Goal: Transaction & Acquisition: Purchase product/service

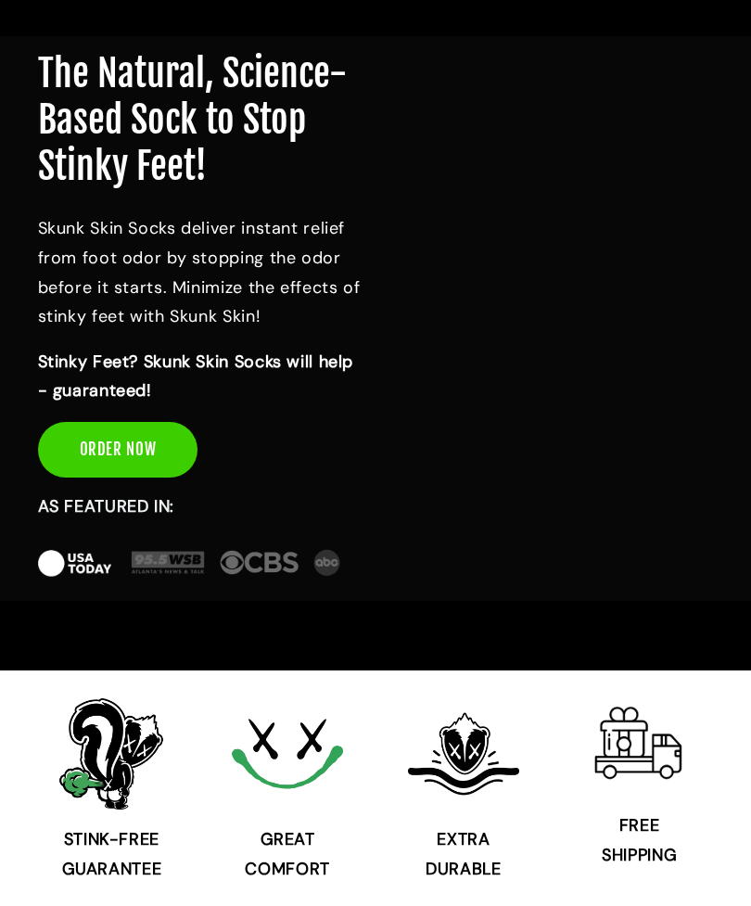
scroll to position [256, 0]
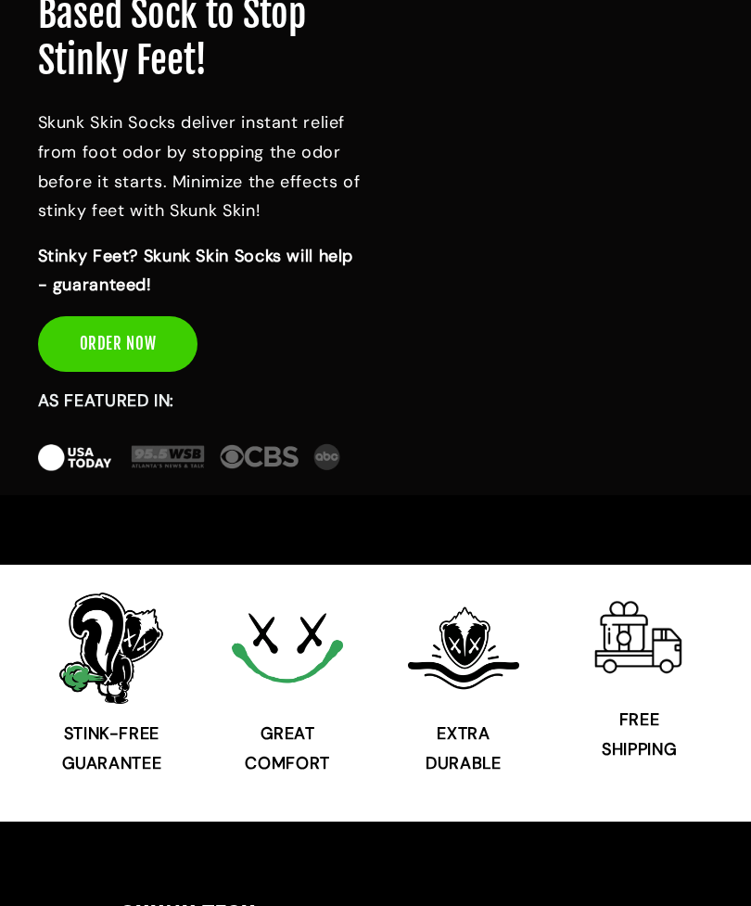
click at [102, 335] on link "ORDER NOW" at bounding box center [118, 344] width 160 height 56
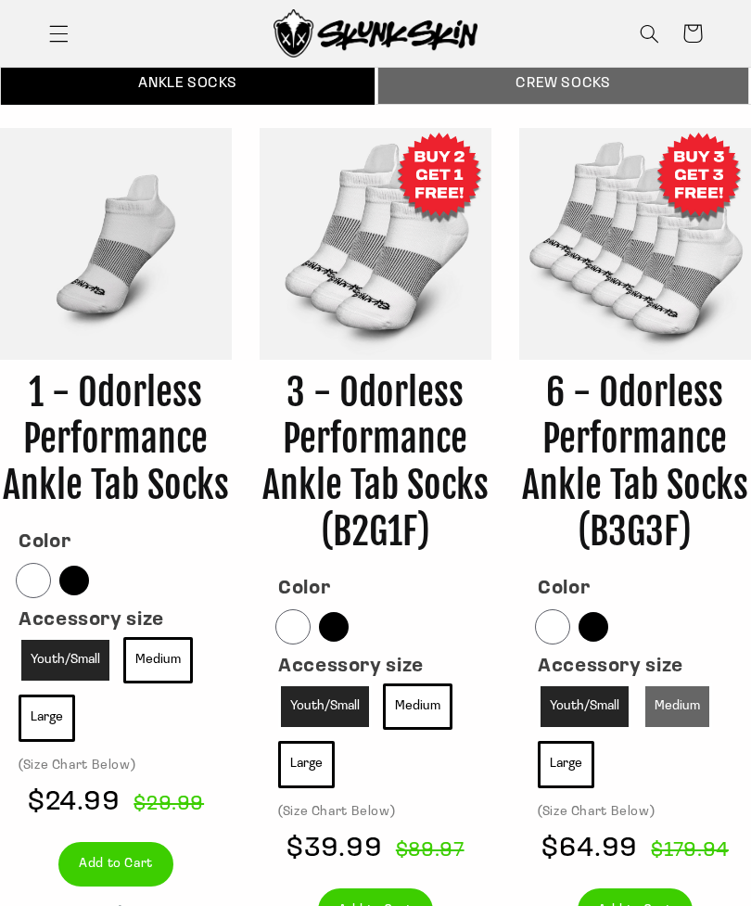
scroll to position [6199, 0]
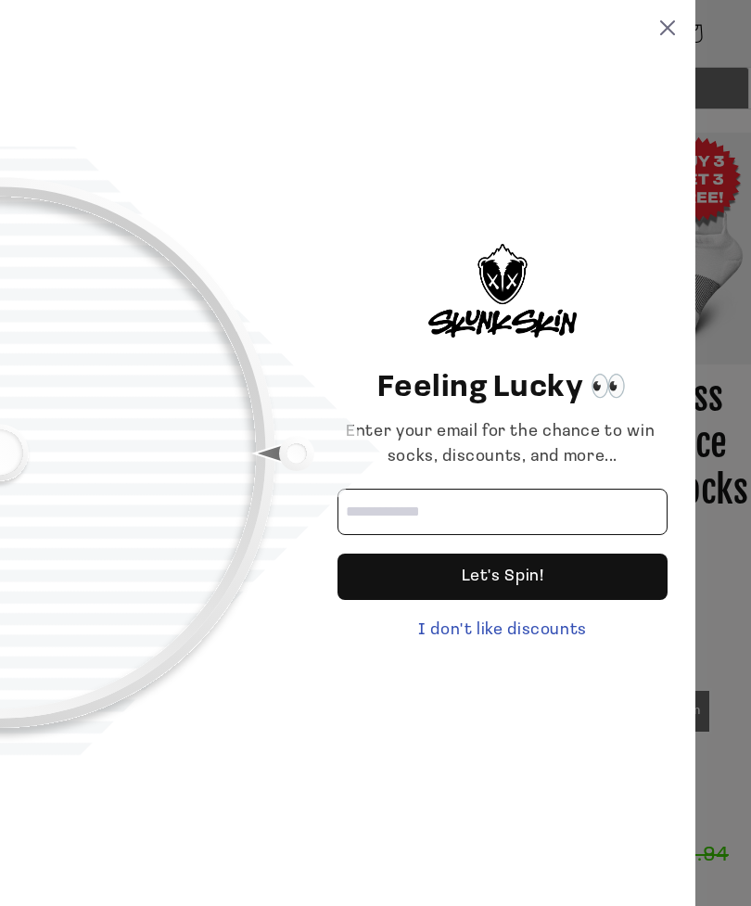
click at [374, 535] on input "Email address" at bounding box center [503, 512] width 330 height 46
type input "**********"
click at [496, 598] on div "Let's Spin!" at bounding box center [503, 577] width 83 height 46
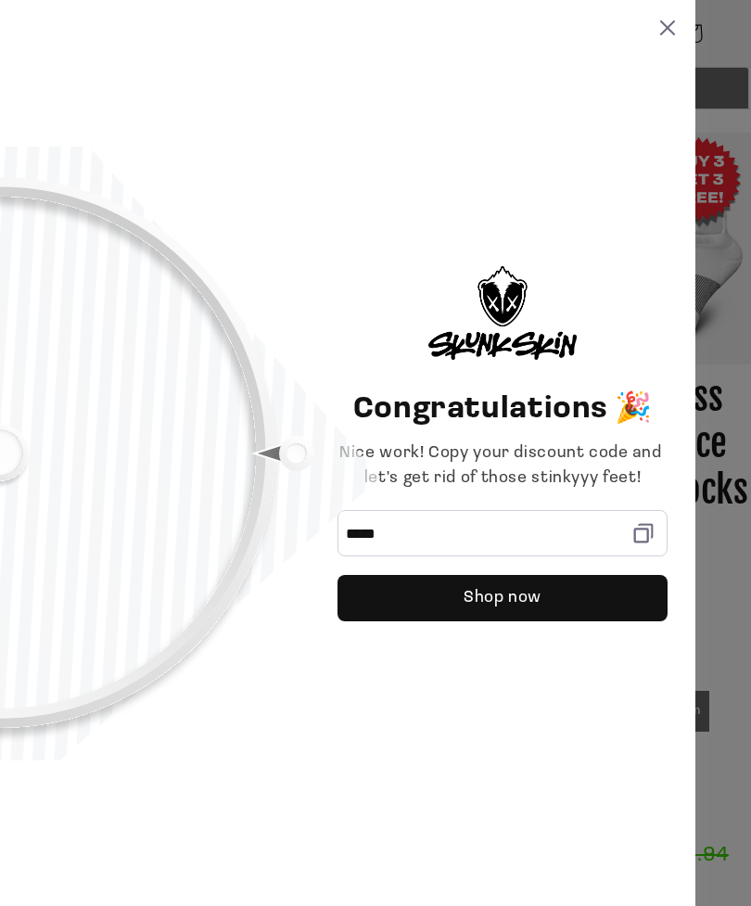
click at [503, 621] on div "Shop now" at bounding box center [503, 598] width 78 height 46
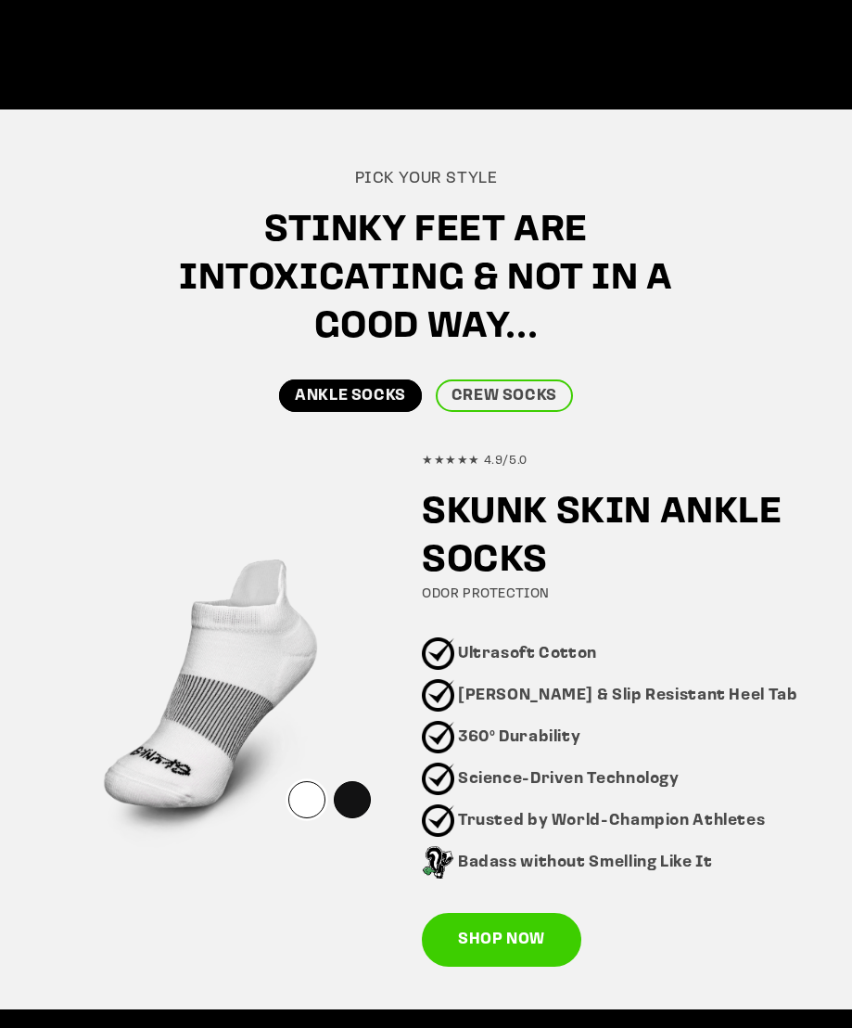
scroll to position [820, 0]
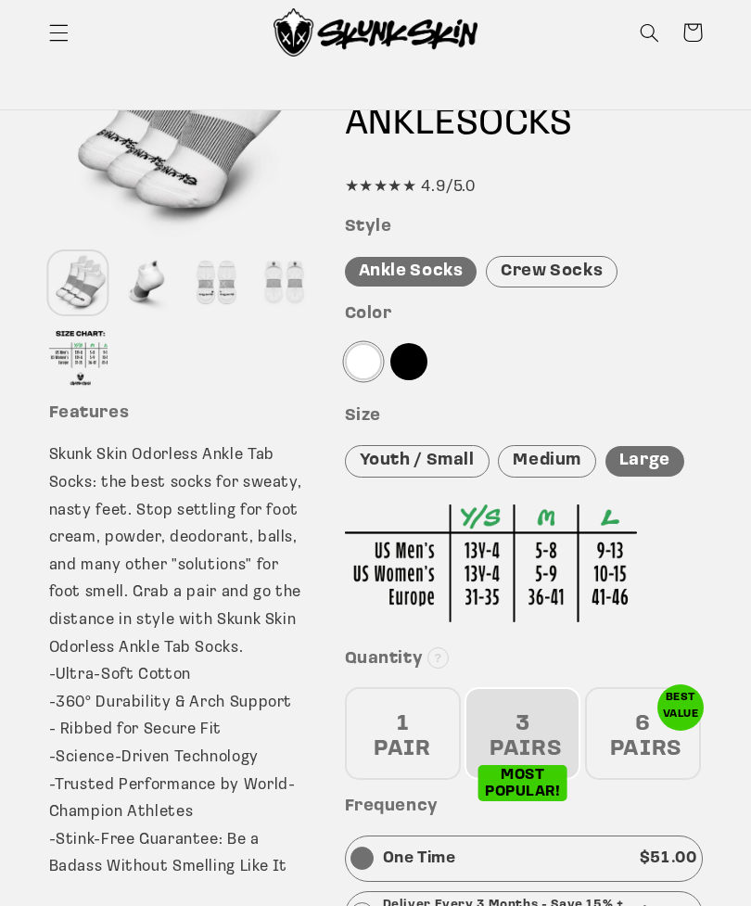
scroll to position [199, 0]
